Goal: Transaction & Acquisition: Register for event/course

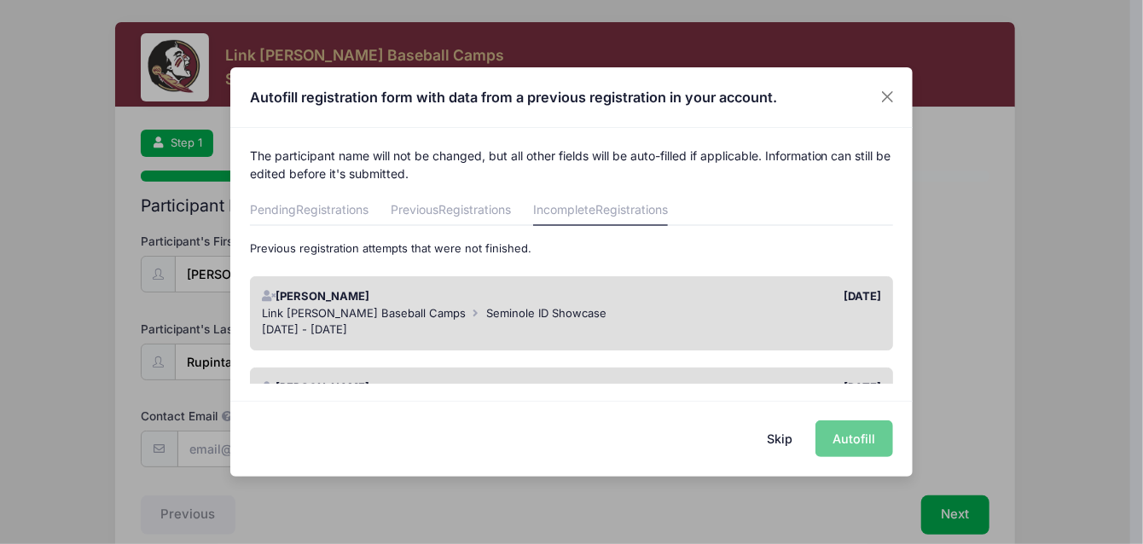
click at [607, 194] on div "The participant name will not be changed, but all other fields will be auto-fil…" at bounding box center [571, 256] width 683 height 256
click at [597, 210] on link "Incomplete Registrations" at bounding box center [600, 210] width 135 height 31
click at [454, 212] on span "Registrations" at bounding box center [475, 209] width 73 height 15
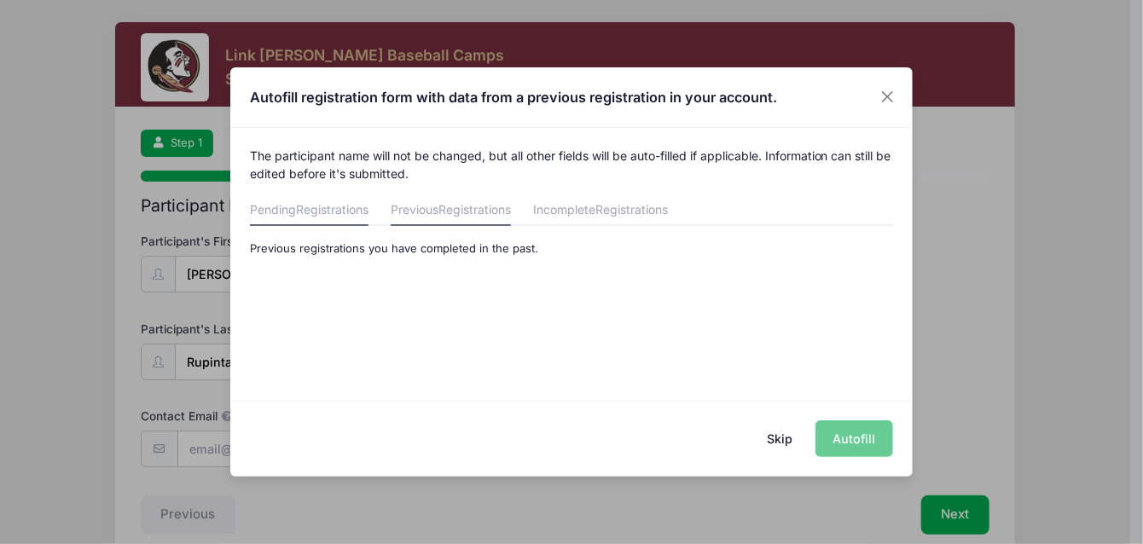
click at [321, 209] on span "Registrations" at bounding box center [332, 209] width 73 height 15
click at [617, 212] on span "Registrations" at bounding box center [632, 209] width 73 height 15
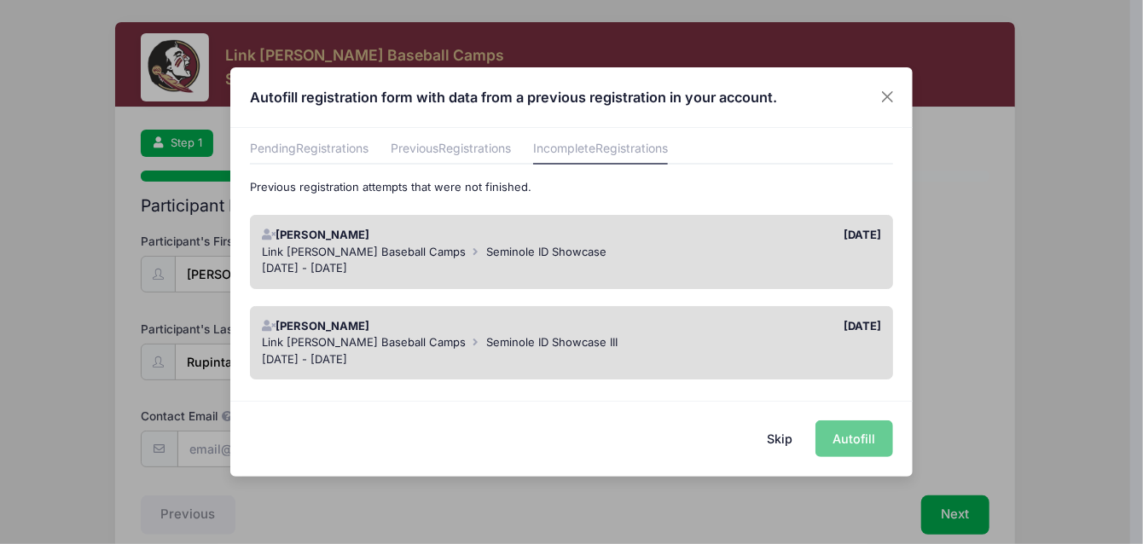
scroll to position [85, 0]
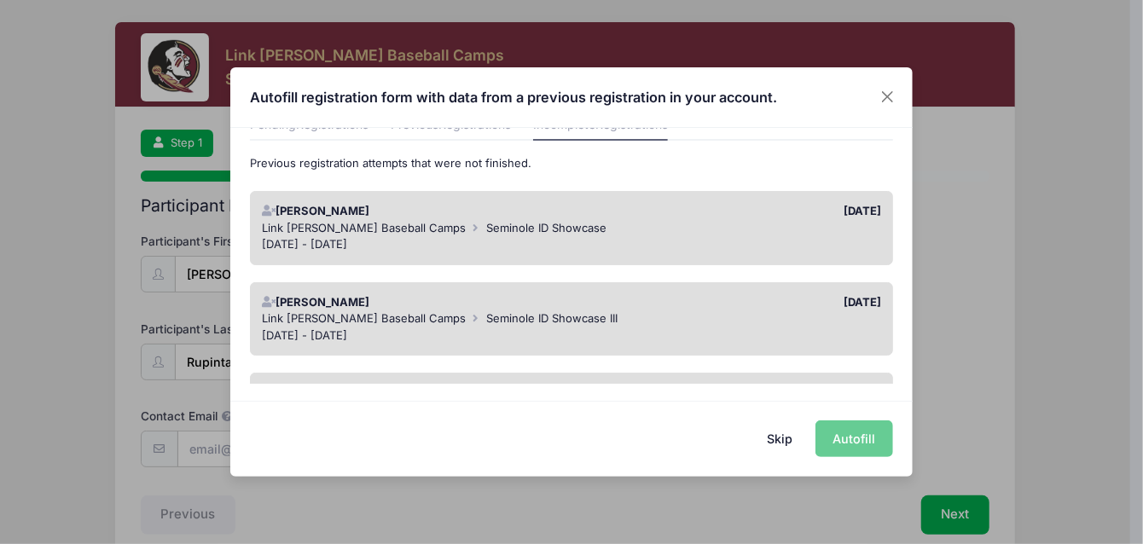
click at [476, 240] on div "Oct 26 - Oct 26, 2025" at bounding box center [572, 244] width 620 height 17
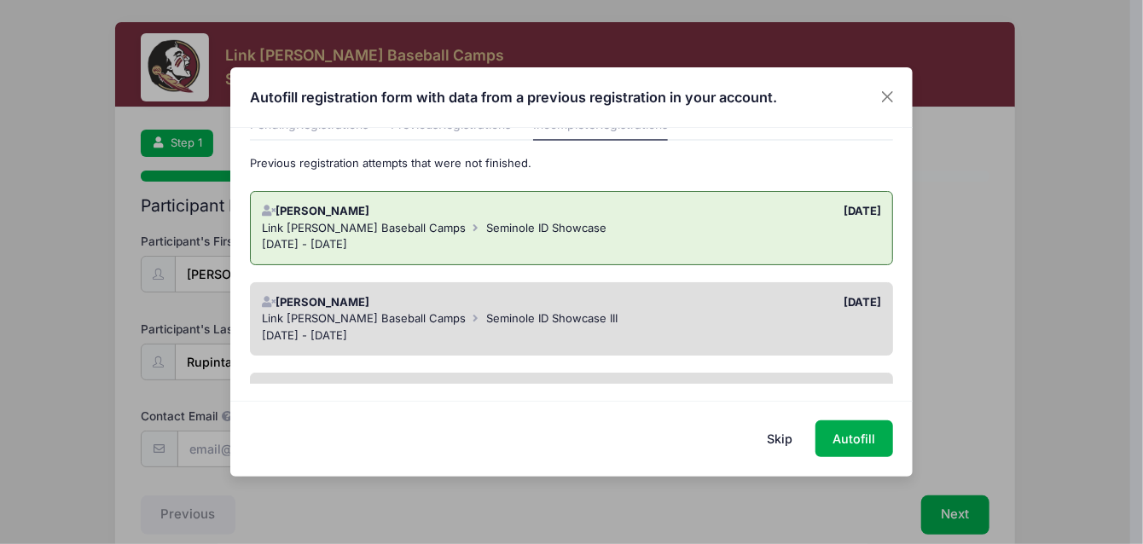
click at [476, 240] on div "Oct 26 - Oct 26, 2025" at bounding box center [572, 244] width 620 height 17
drag, startPoint x: 476, startPoint y: 240, endPoint x: 432, endPoint y: 235, distance: 44.6
click at [432, 235] on div "Link Jarrett Baseball Camps Seminole ID Showcase Oct 26 - Oct 26, 2025" at bounding box center [571, 236] width 636 height 33
drag, startPoint x: 432, startPoint y: 235, endPoint x: 386, endPoint y: 252, distance: 48.8
click at [386, 252] on div "Evan Rupinta 09/01/2025 Link Jarrett Baseball Camps Seminole ID Showcase Oct 26…" at bounding box center [572, 228] width 644 height 74
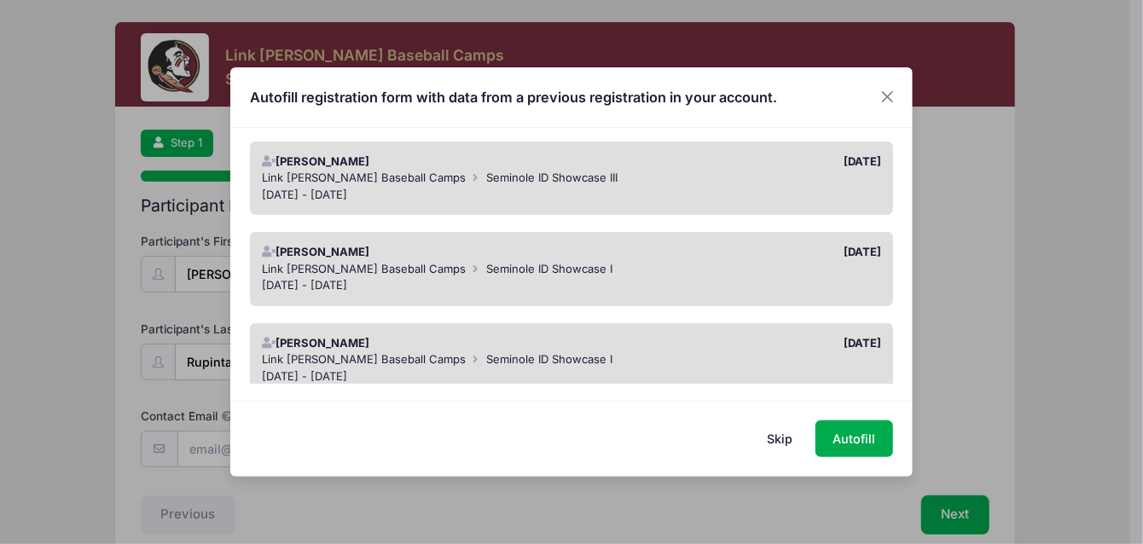
scroll to position [98, 0]
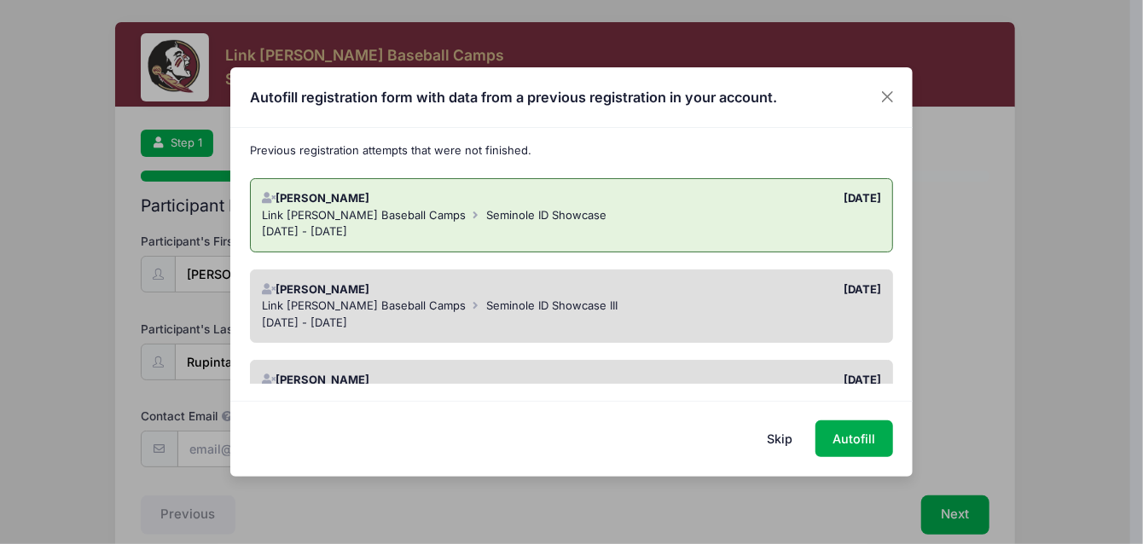
click at [581, 195] on div "09/01/2025" at bounding box center [731, 198] width 318 height 17
click at [274, 284] on icon at bounding box center [269, 289] width 14 height 11
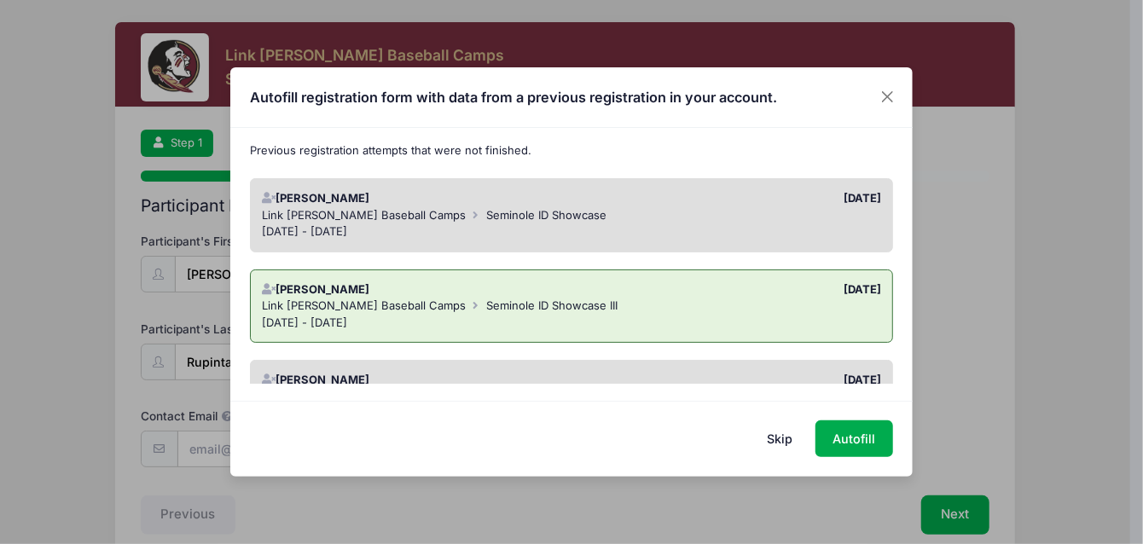
click at [271, 286] on icon at bounding box center [269, 289] width 14 height 11
click at [273, 284] on icon at bounding box center [269, 289] width 14 height 11
click at [274, 284] on icon at bounding box center [269, 289] width 14 height 11
click at [276, 286] on div "Evan Rupinta" at bounding box center [412, 290] width 318 height 17
click at [288, 291] on div "Evan Rupinta" at bounding box center [412, 290] width 318 height 17
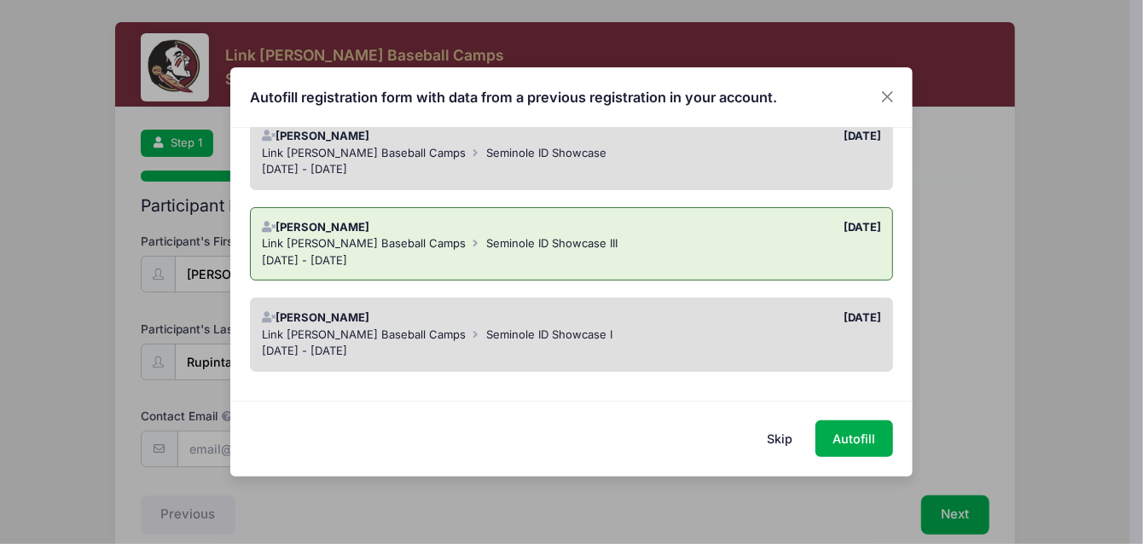
scroll to position [269, 0]
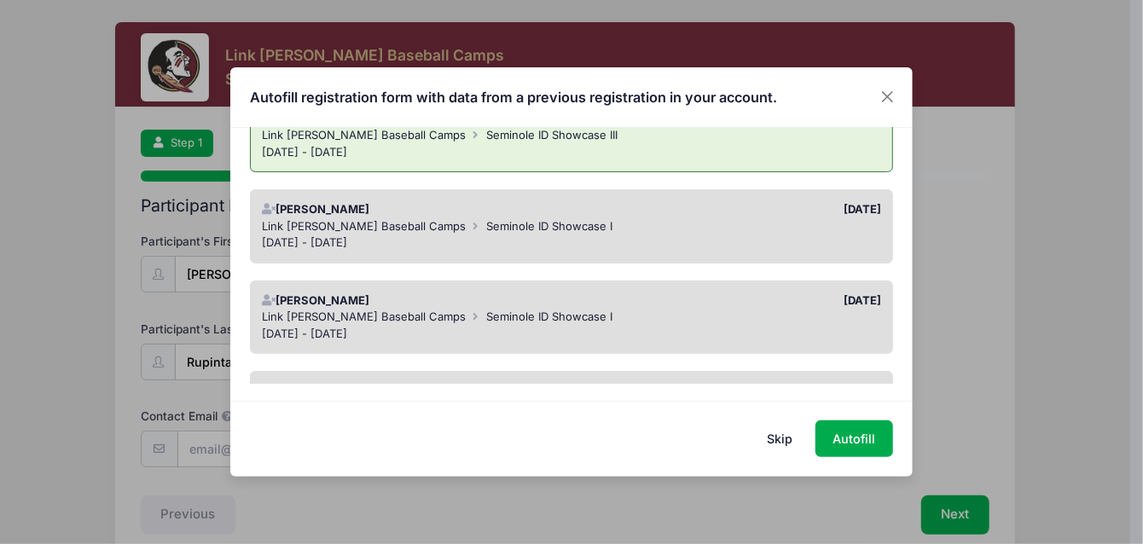
click at [331, 204] on div "Evan Rupinta" at bounding box center [412, 209] width 318 height 17
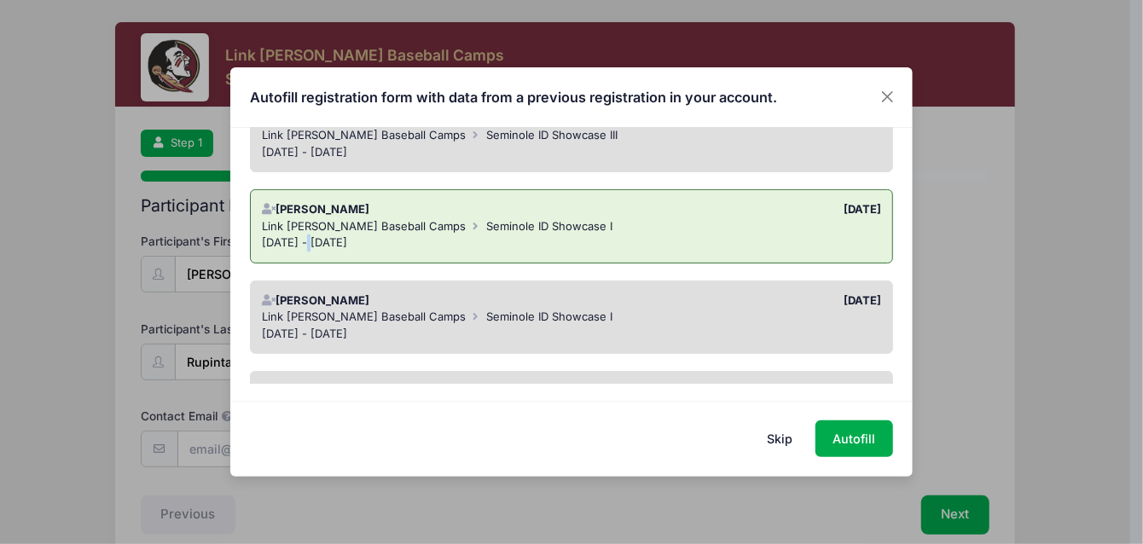
drag, startPoint x: 364, startPoint y: 245, endPoint x: 308, endPoint y: 241, distance: 56.4
click at [308, 241] on div "Jun 24 - Jun 24, 2025" at bounding box center [572, 243] width 620 height 17
click at [549, 312] on span "Seminole ID Showcase I" at bounding box center [549, 317] width 126 height 14
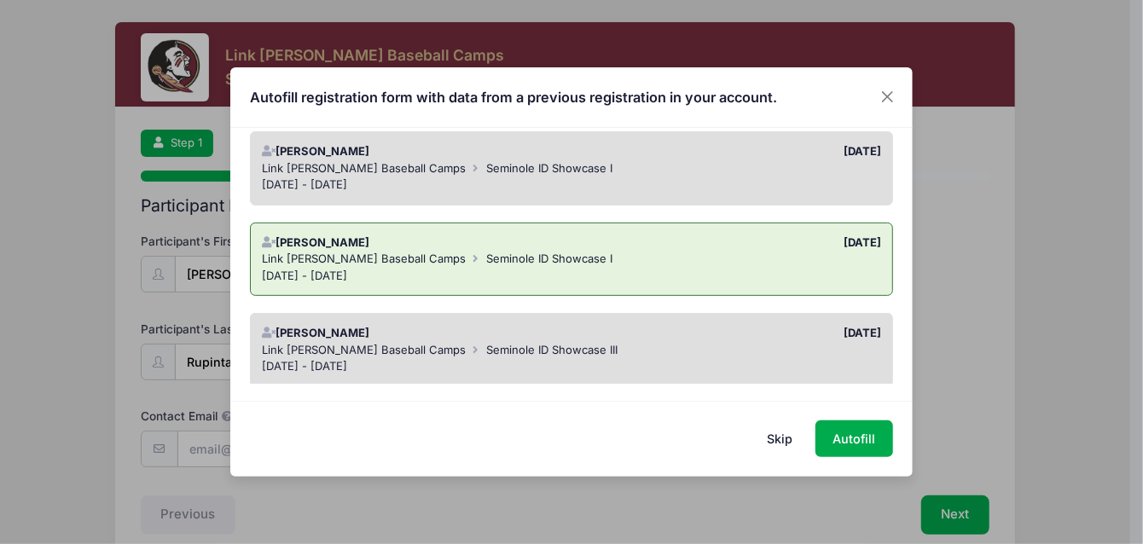
scroll to position [354, 0]
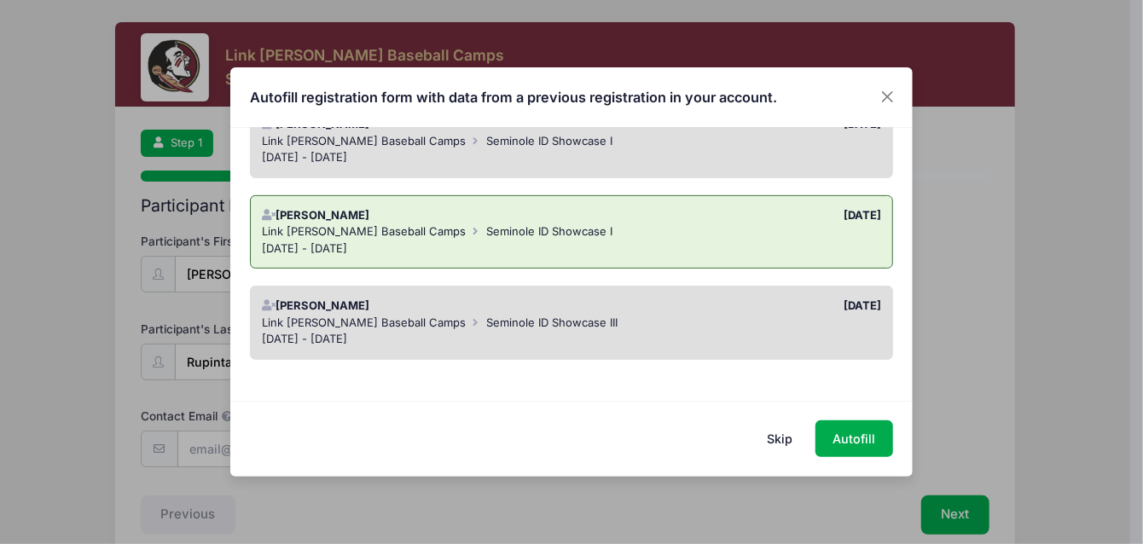
click at [732, 319] on div "Link Jarrett Baseball Camps Seminole ID Showcase III" at bounding box center [572, 323] width 620 height 17
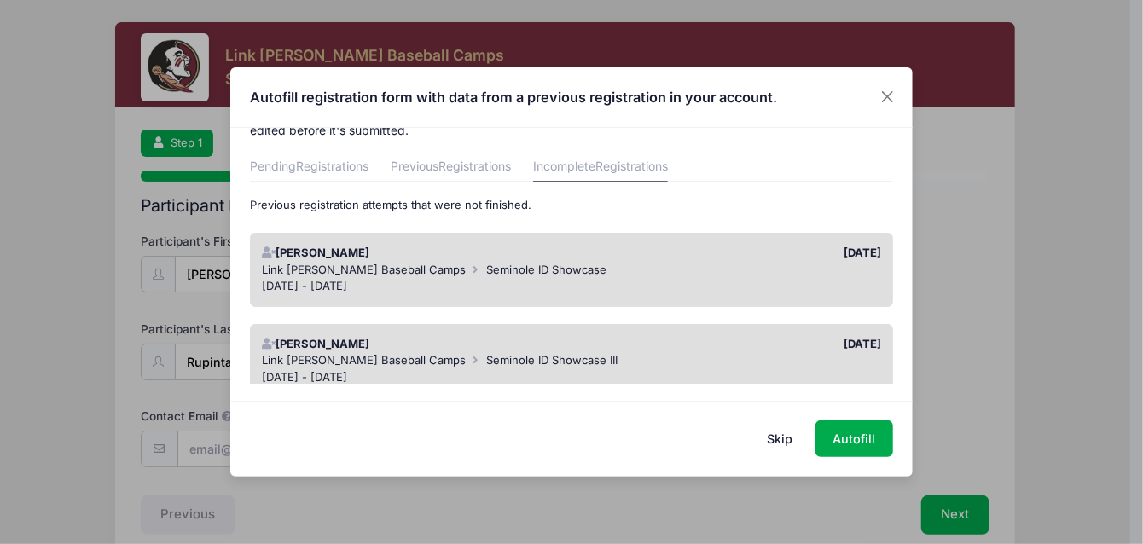
scroll to position [0, 0]
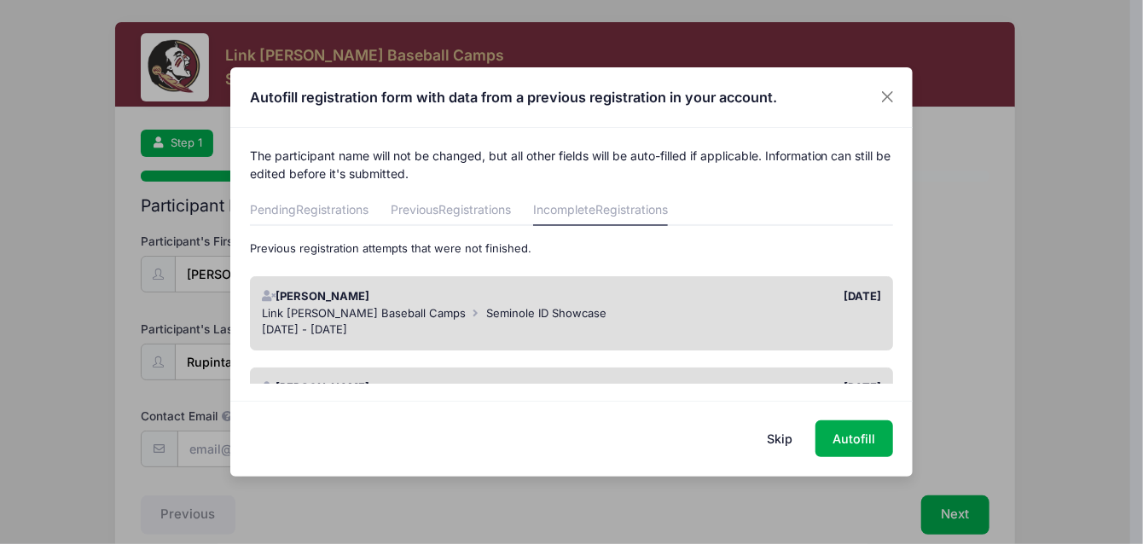
click at [469, 316] on icon at bounding box center [476, 313] width 14 height 11
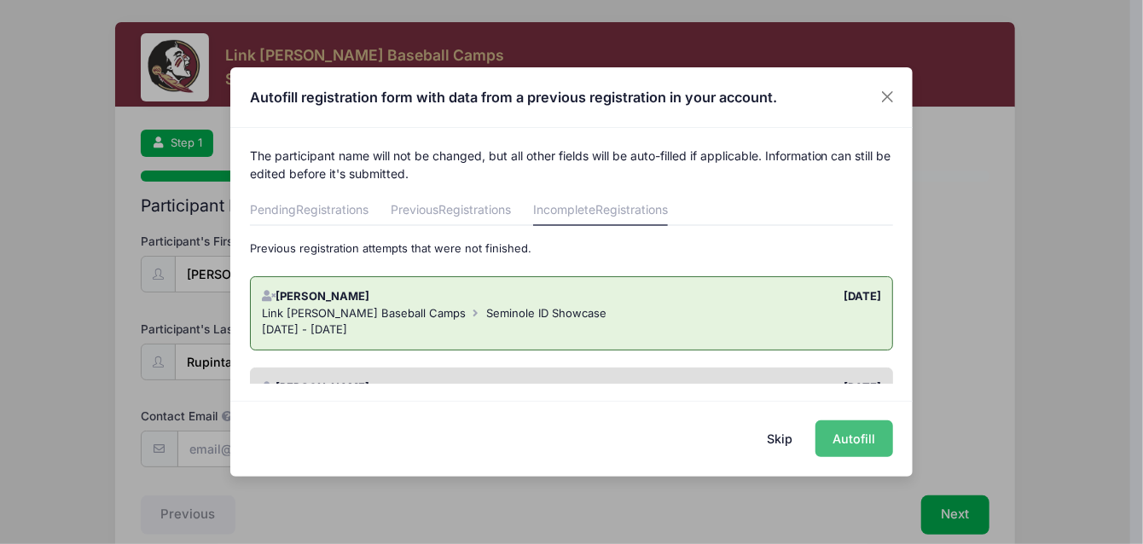
click at [844, 432] on button "Autofill" at bounding box center [855, 439] width 78 height 37
type input "[EMAIL_ADDRESS][DOMAIN_NAME]"
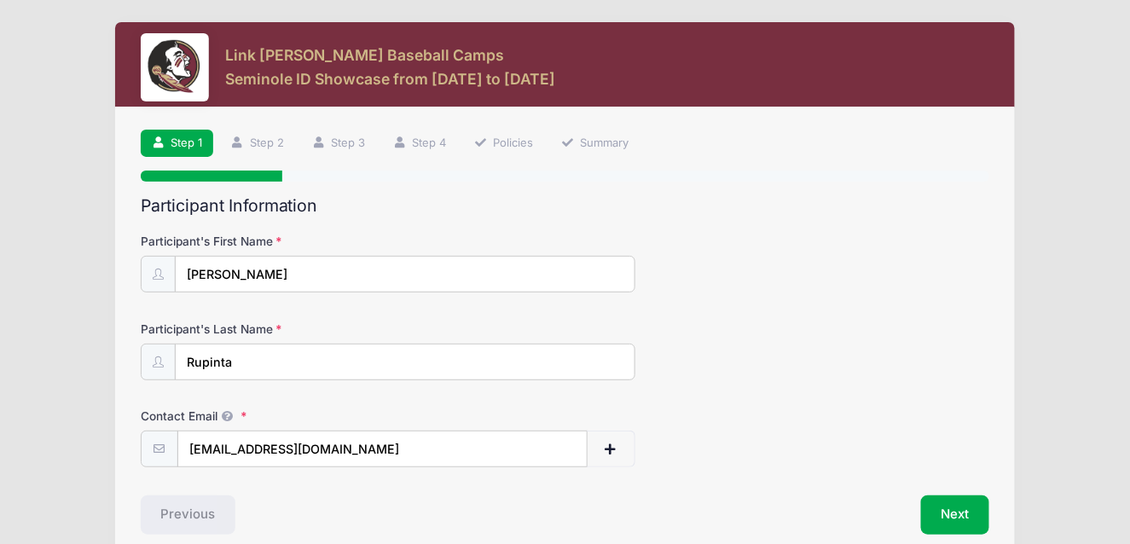
scroll to position [77, 0]
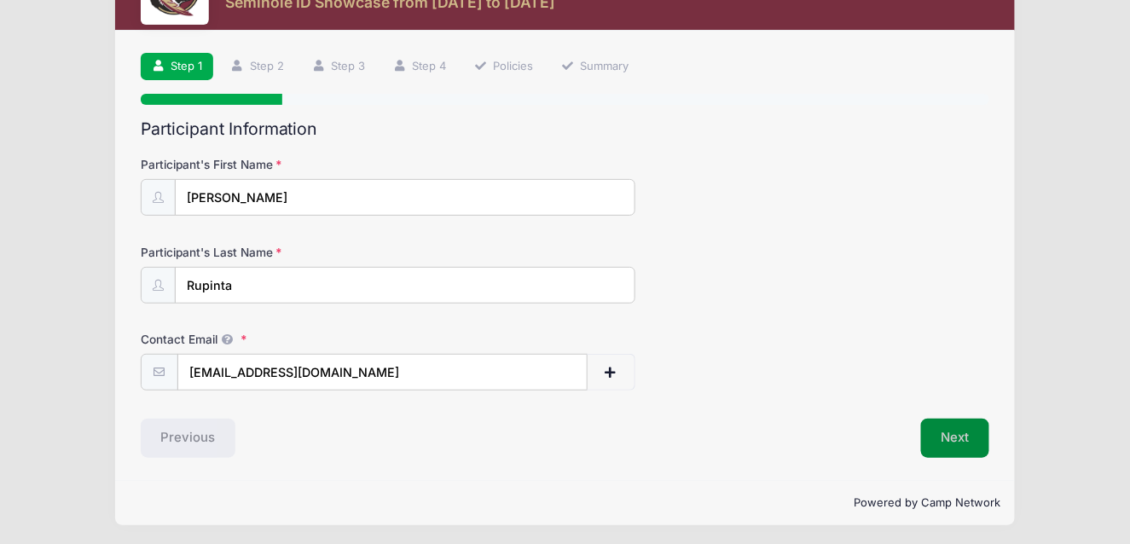
click at [936, 427] on button "Next" at bounding box center [955, 438] width 69 height 39
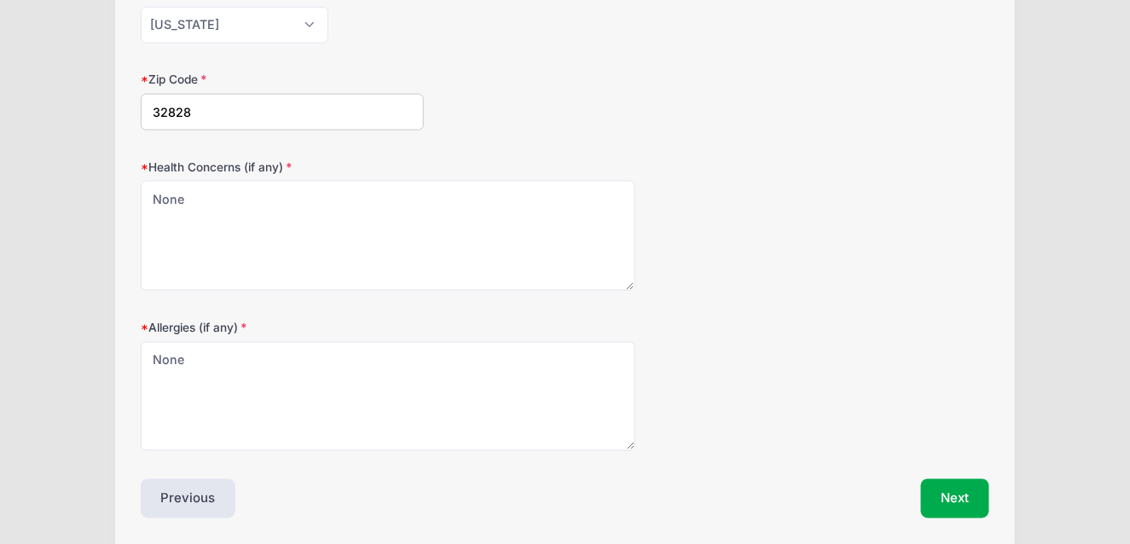
scroll to position [571, 0]
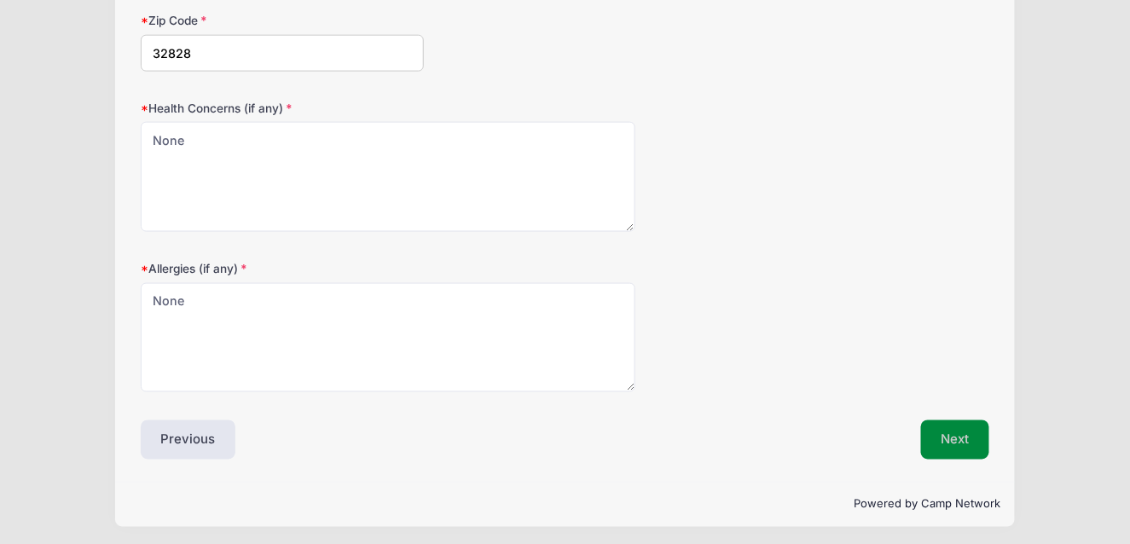
click at [956, 443] on button "Next" at bounding box center [955, 440] width 69 height 39
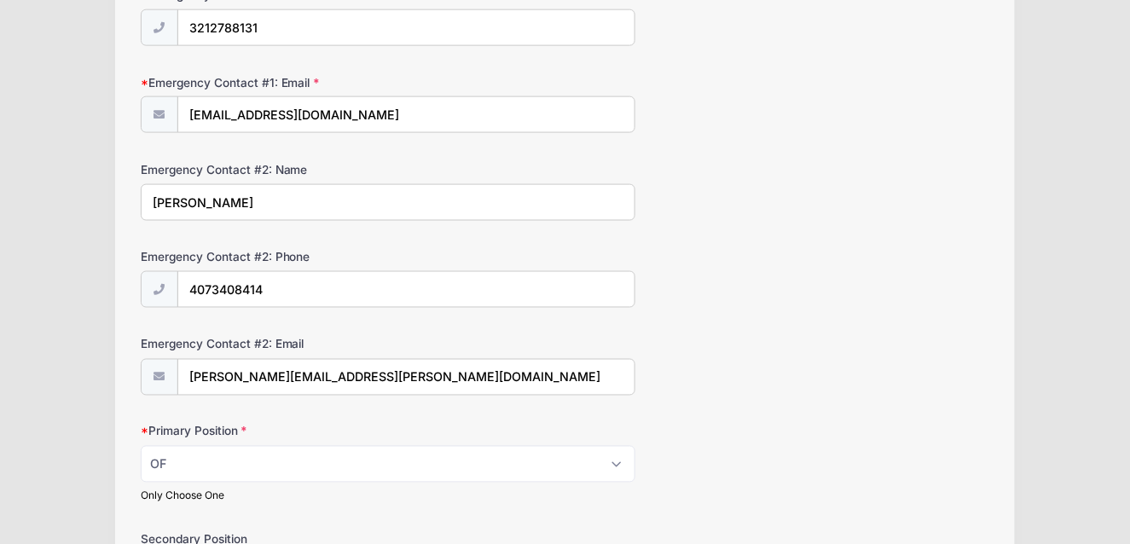
scroll to position [597, 0]
click at [289, 299] on input "4073408414" at bounding box center [406, 289] width 457 height 37
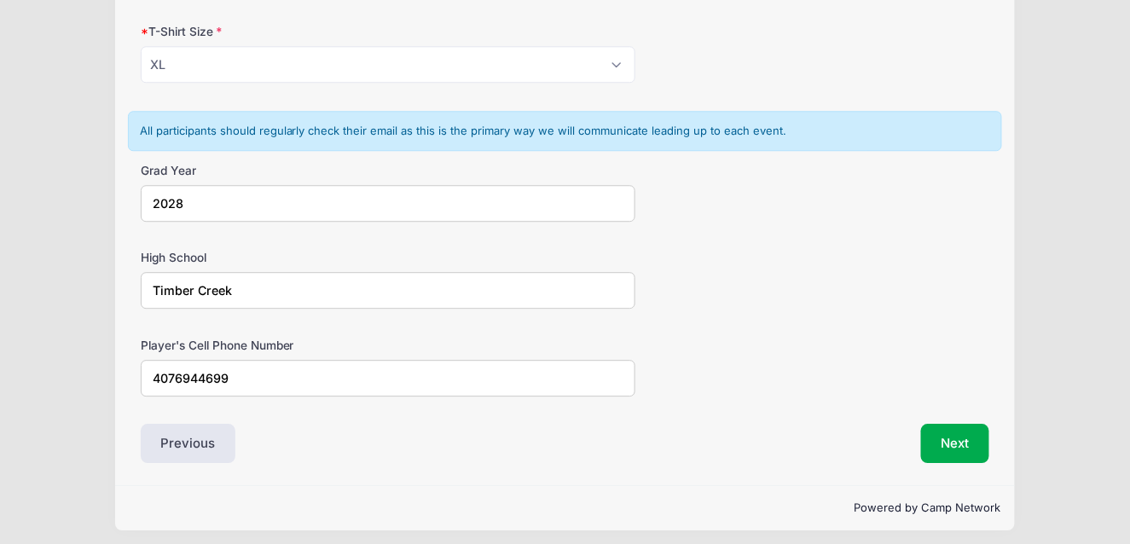
scroll to position [1212, 0]
click at [919, 430] on div "Next" at bounding box center [781, 444] width 433 height 39
click at [947, 433] on button "Next" at bounding box center [955, 444] width 69 height 39
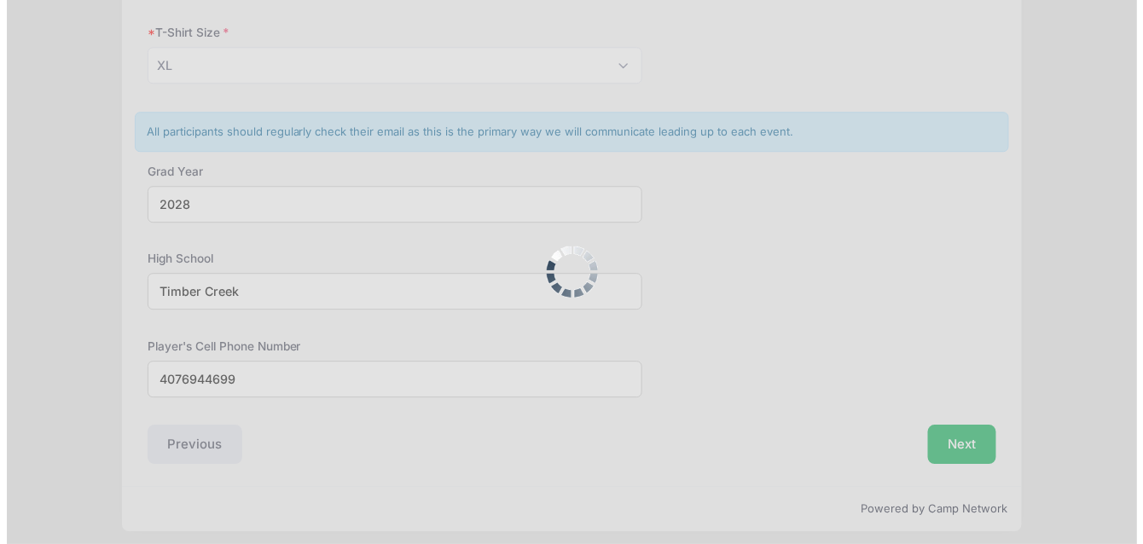
scroll to position [0, 0]
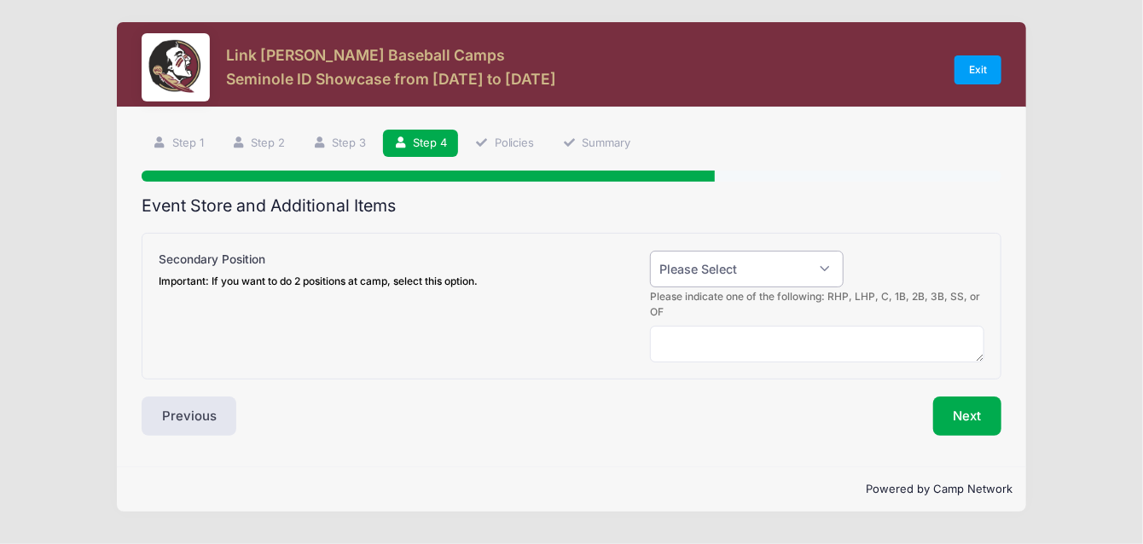
click at [823, 269] on select "Please Select Yes (+$50.00) No" at bounding box center [747, 269] width 194 height 37
click at [849, 224] on div "Seminole ID Showcase Secondary Position Important: If you want to do 2 position…" at bounding box center [572, 300] width 860 height 159
click at [824, 267] on select "Please Select Yes (+$50.00) No" at bounding box center [747, 269] width 194 height 37
select select "1"
click at [650, 251] on select "Please Select Yes (+$50.00) No" at bounding box center [747, 269] width 194 height 37
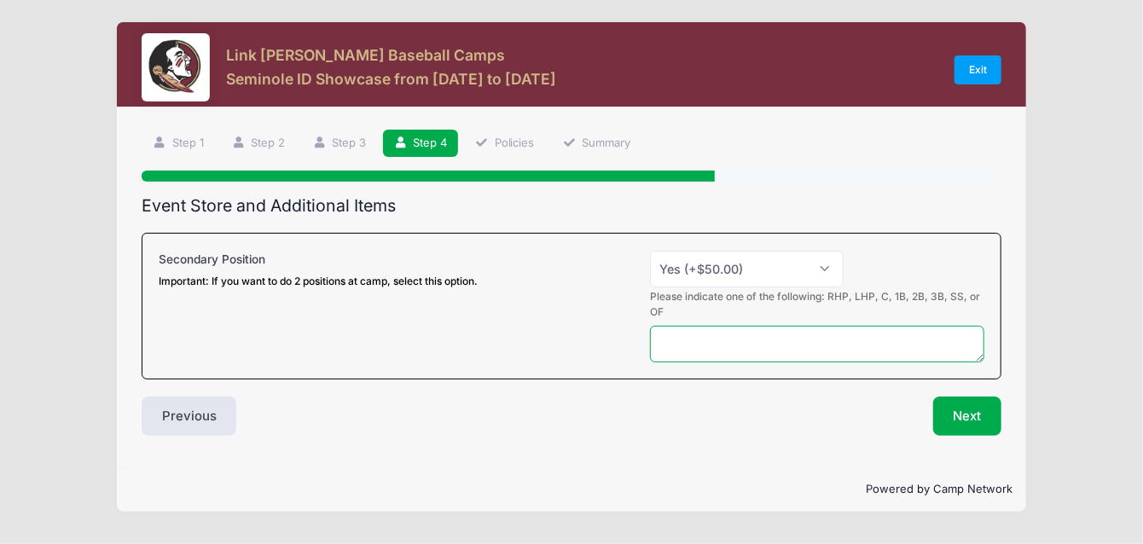
click at [754, 329] on textarea at bounding box center [817, 344] width 334 height 37
type textarea "OF, 1B"
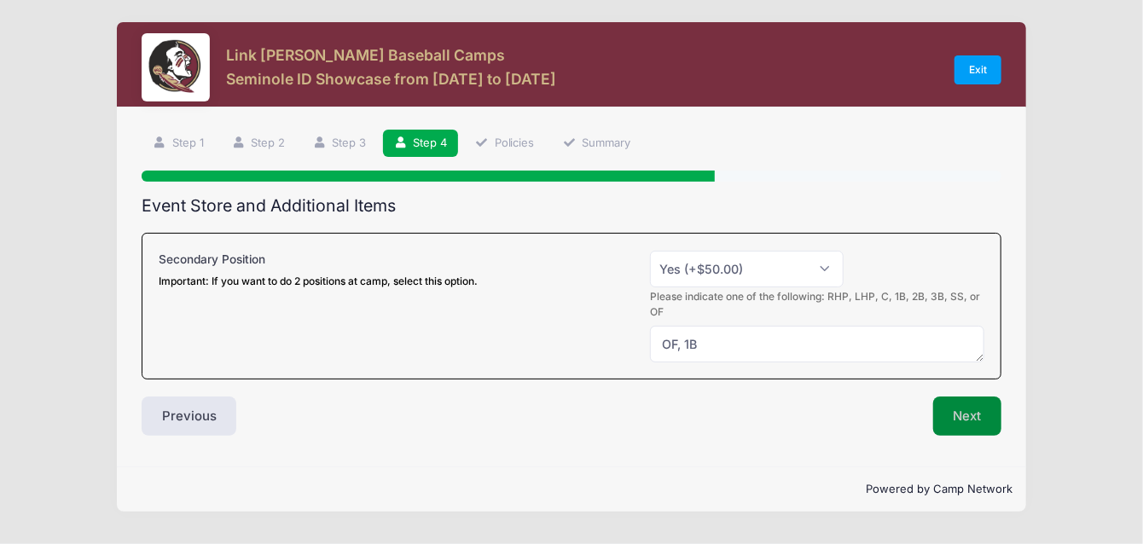
click at [958, 408] on button "Next" at bounding box center [967, 416] width 69 height 39
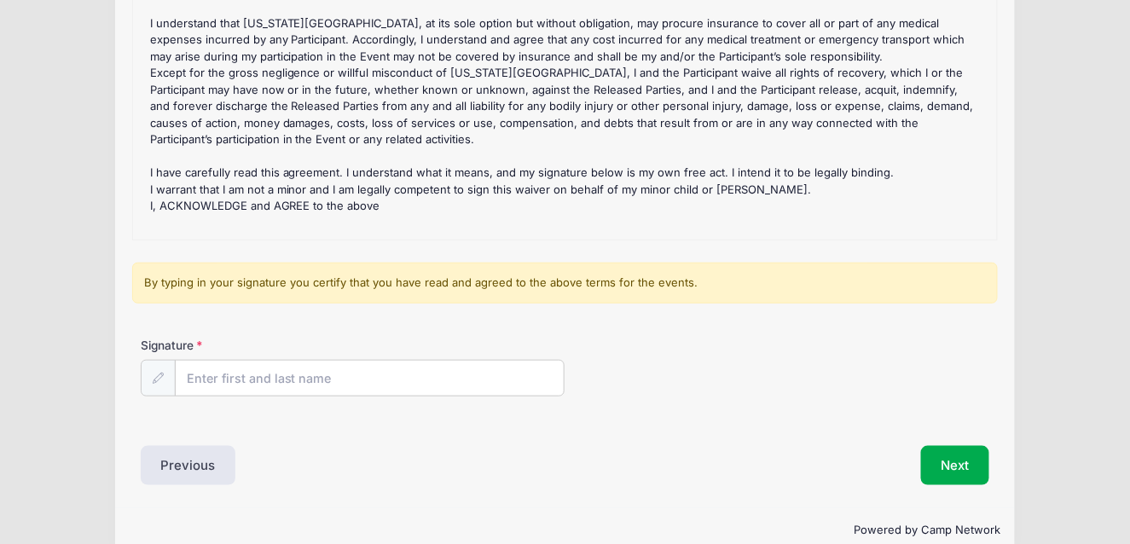
scroll to position [256, 0]
click at [198, 220] on div "Seminole ID Showcase Refund Policy : CANCELLATIONS: A doctor's letter must acco…" at bounding box center [565, 102] width 847 height 256
click at [218, 365] on input "Signature" at bounding box center [370, 378] width 389 height 37
type input "v"
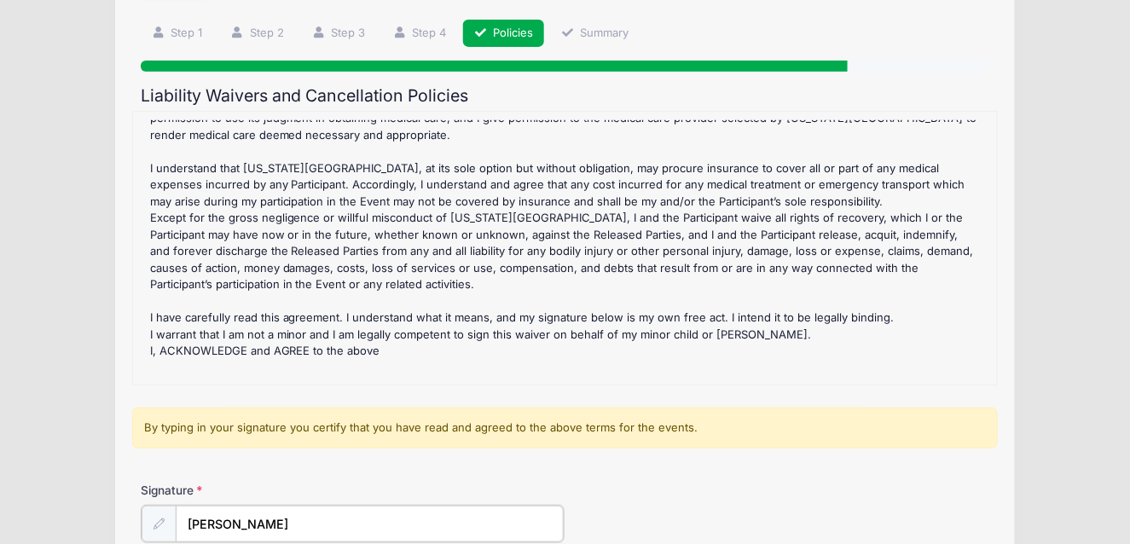
scroll to position [28, 0]
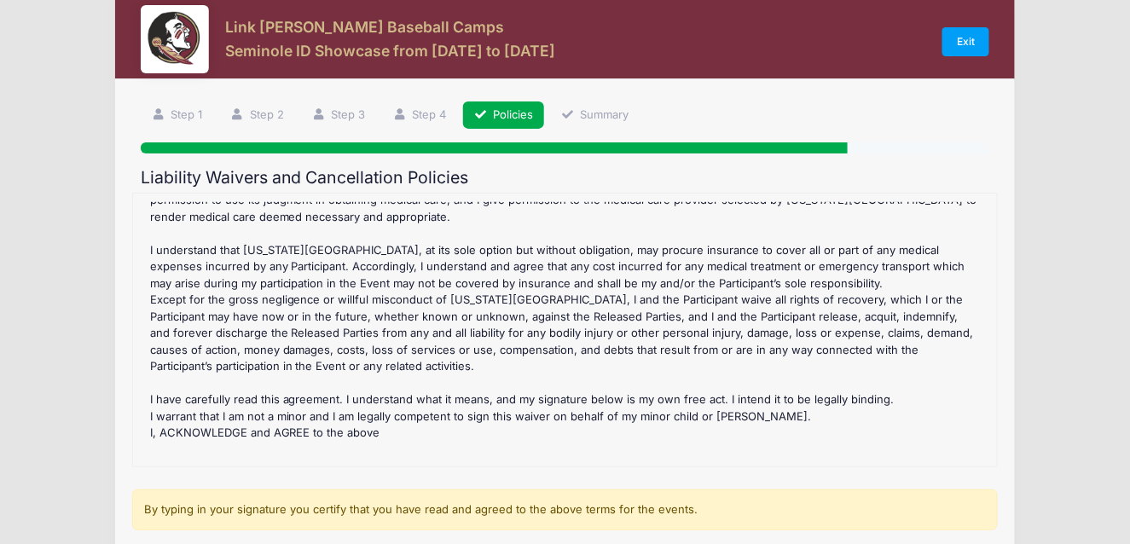
type input "Vernon P. Rupinta"
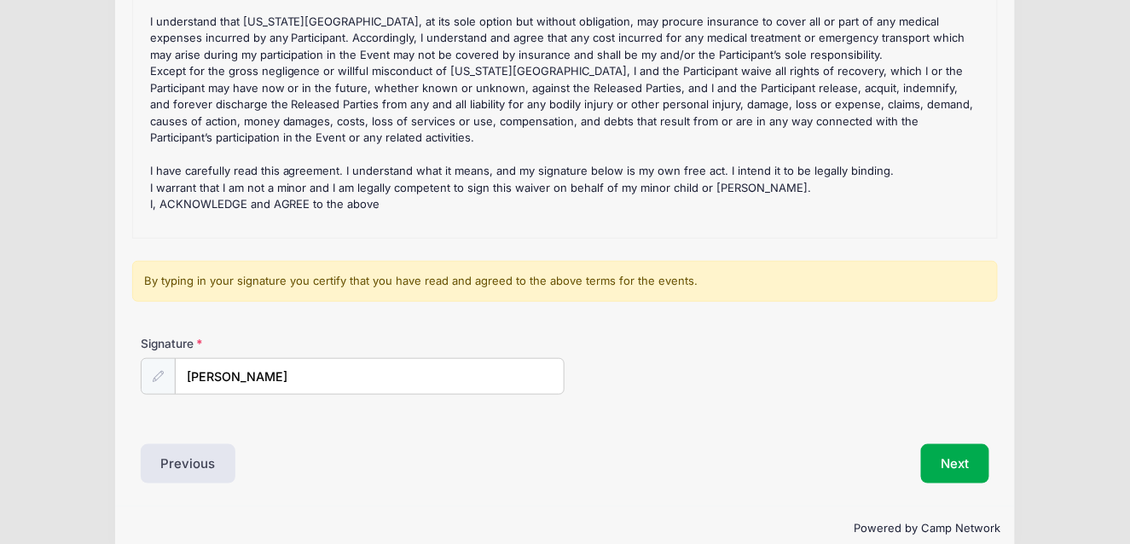
scroll to position [282, 0]
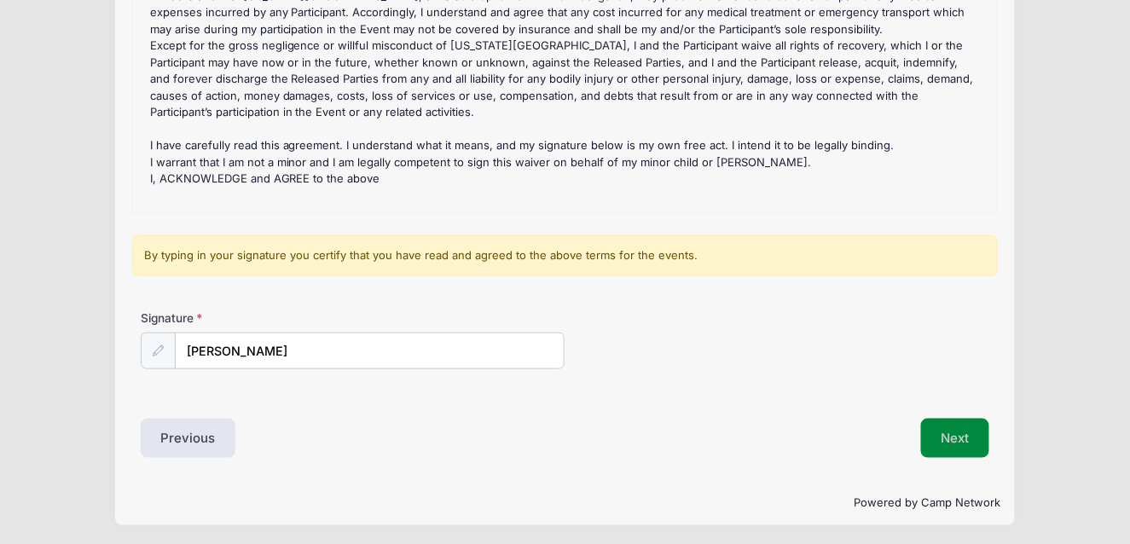
click at [979, 433] on button "Next" at bounding box center [955, 438] width 69 height 39
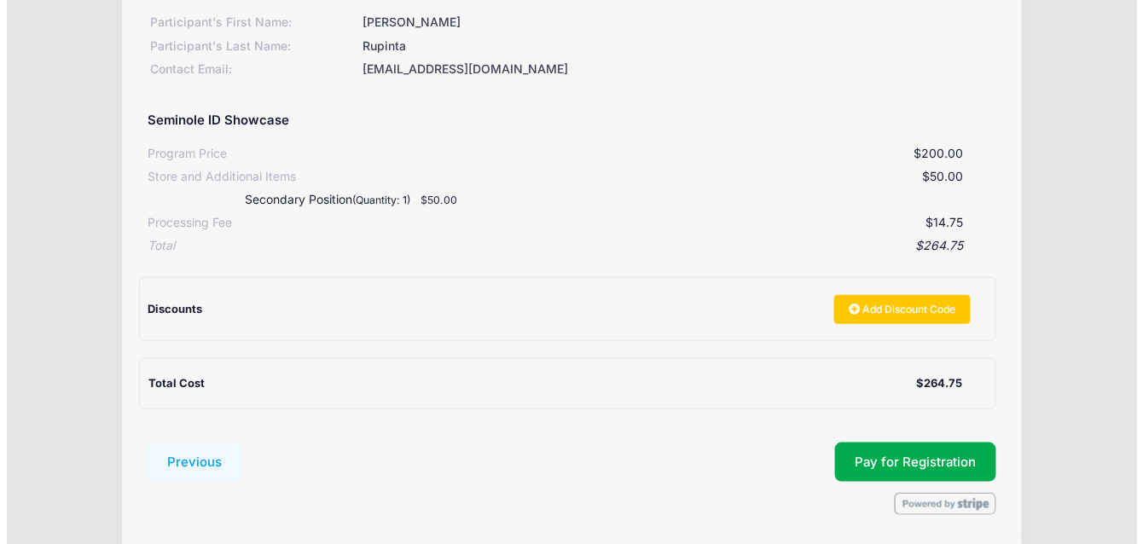
scroll to position [309, 0]
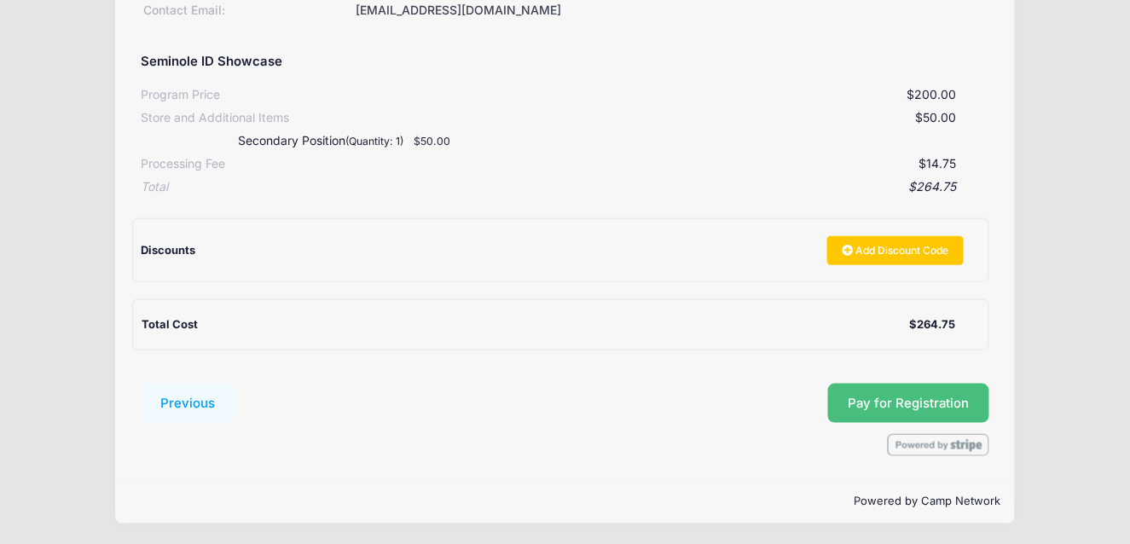
click at [865, 400] on span "Pay for Registration" at bounding box center [909, 403] width 121 height 15
